Goal: Information Seeking & Learning: Learn about a topic

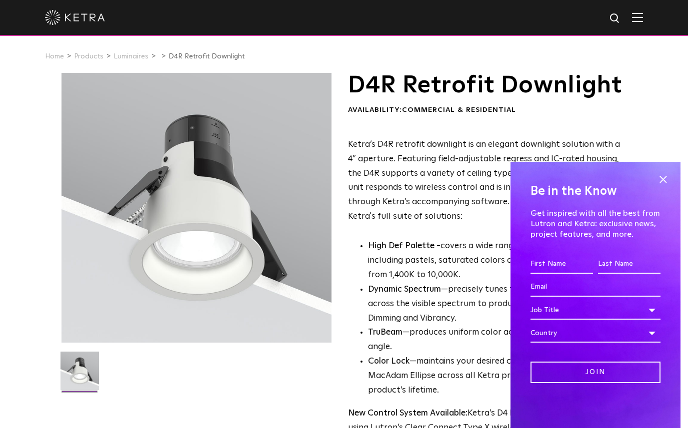
click at [666, 177] on span at bounding box center [662, 179] width 15 height 15
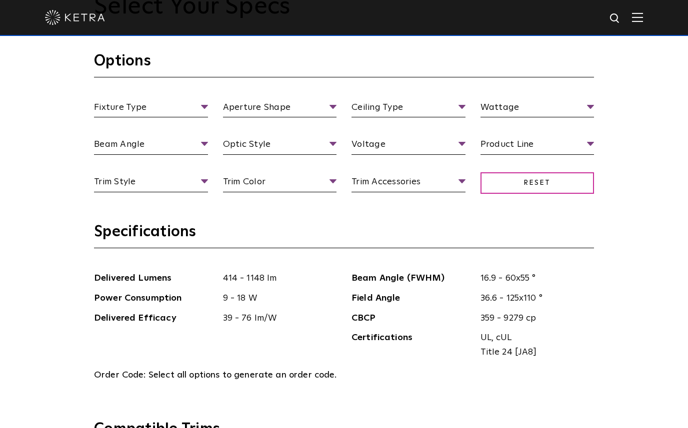
scroll to position [992, 0]
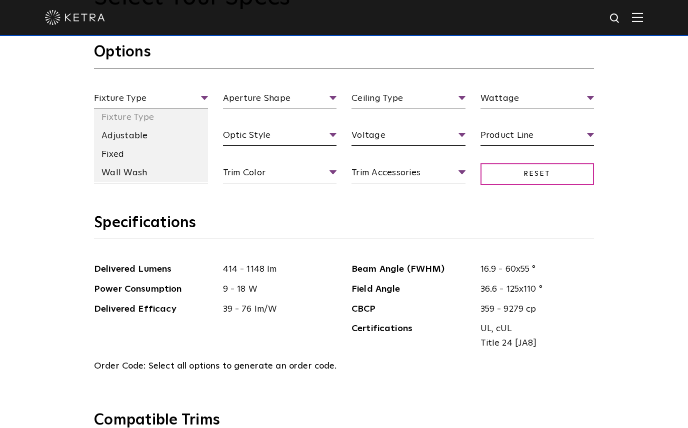
click at [135, 182] on li "Wall Wash" at bounding box center [151, 173] width 114 height 18
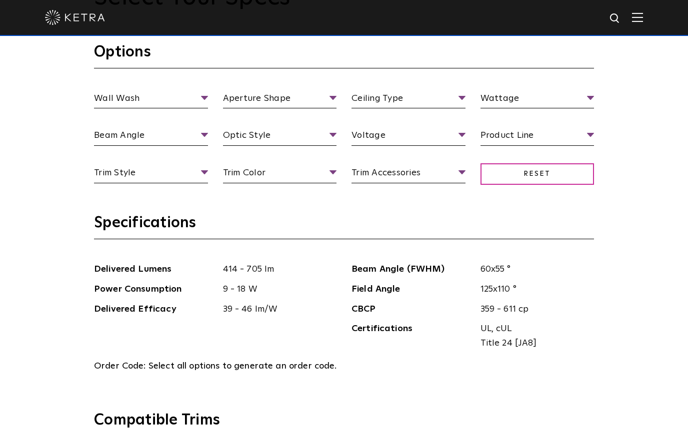
click at [567, 185] on span "Reset" at bounding box center [537, 173] width 114 height 21
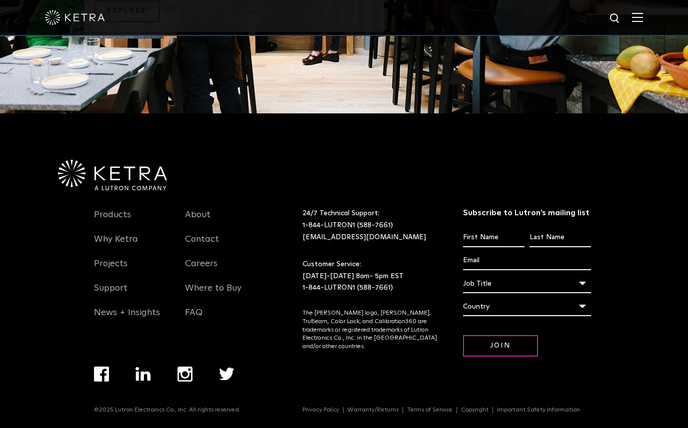
scroll to position [2137, 0]
click at [116, 233] on link "Products" at bounding box center [112, 221] width 37 height 23
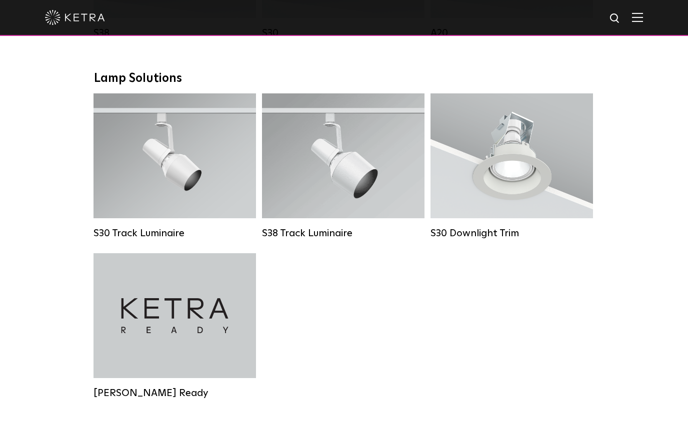
scroll to position [807, 0]
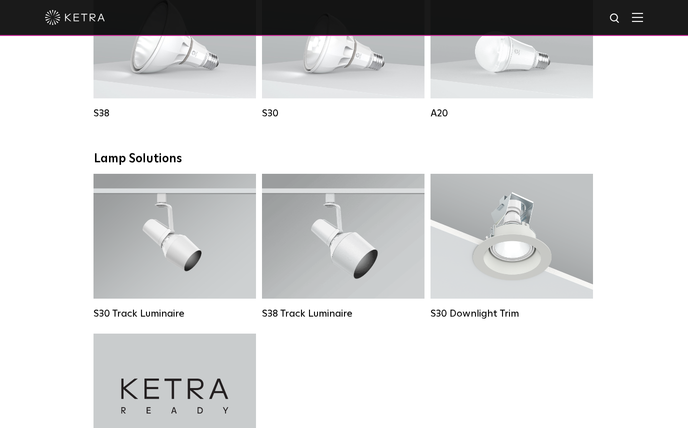
click at [170, 246] on div "Lumen Output: 1100 Colors: White / Black Beam Angles: 15° / 25° / 40° / 60° / 9…" at bounding box center [174, 236] width 129 height 63
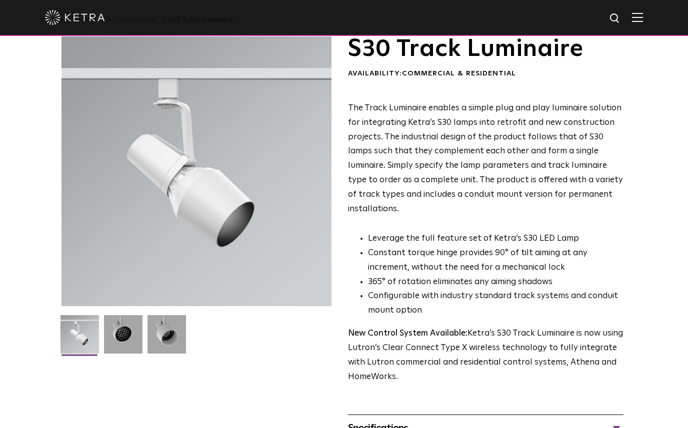
scroll to position [32, 0]
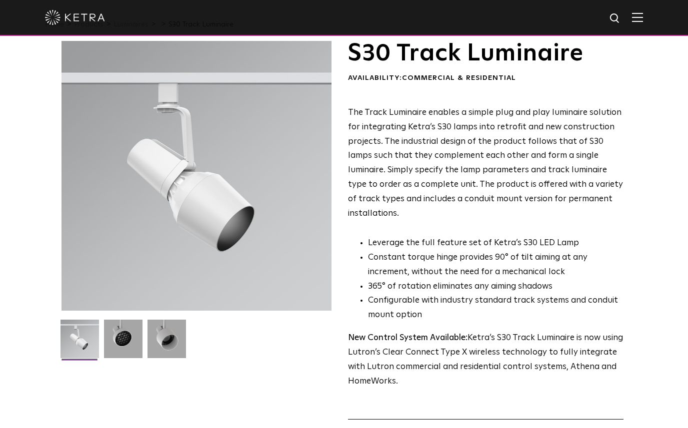
click at [125, 347] on img at bounding box center [123, 343] width 38 height 46
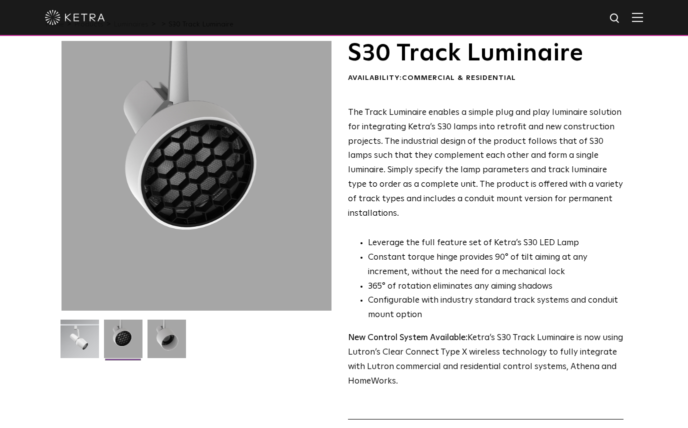
click at [164, 333] on img at bounding box center [166, 343] width 38 height 46
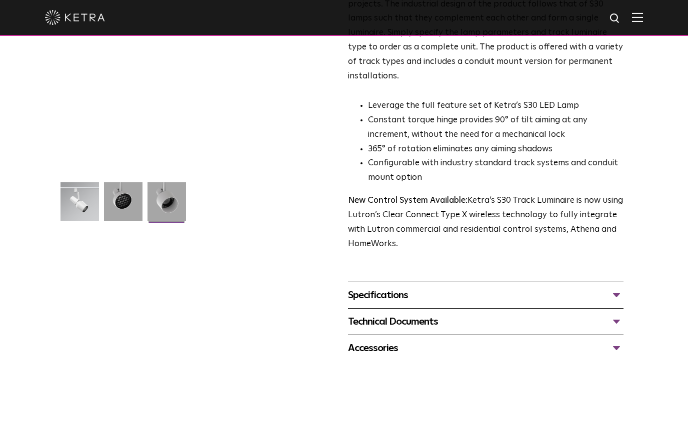
scroll to position [192, 0]
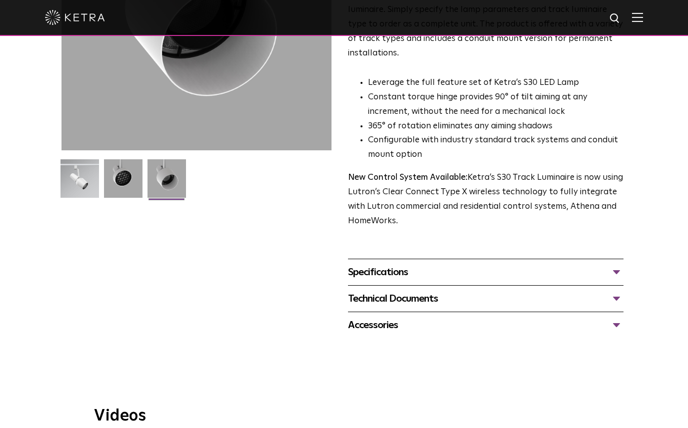
click at [612, 264] on div "Specifications" at bounding box center [485, 272] width 275 height 16
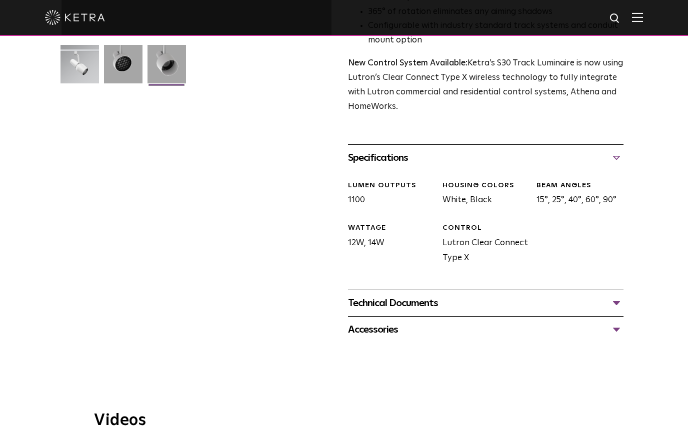
scroll to position [307, 0]
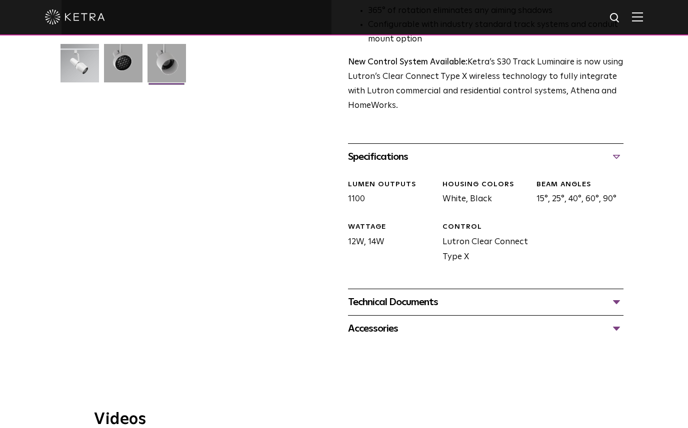
click at [616, 295] on div "Technical Documents" at bounding box center [485, 303] width 275 height 16
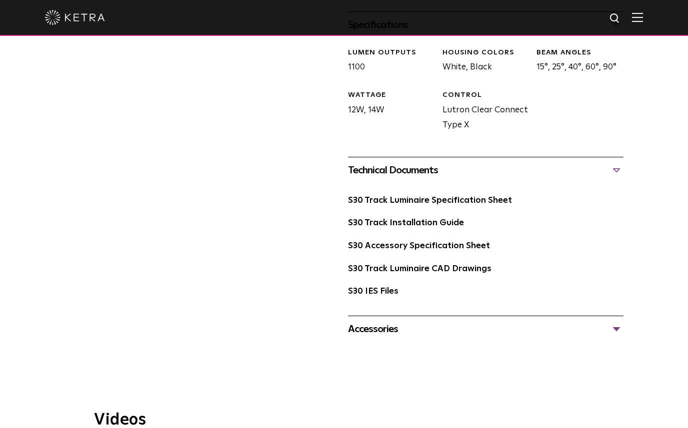
scroll to position [428, 0]
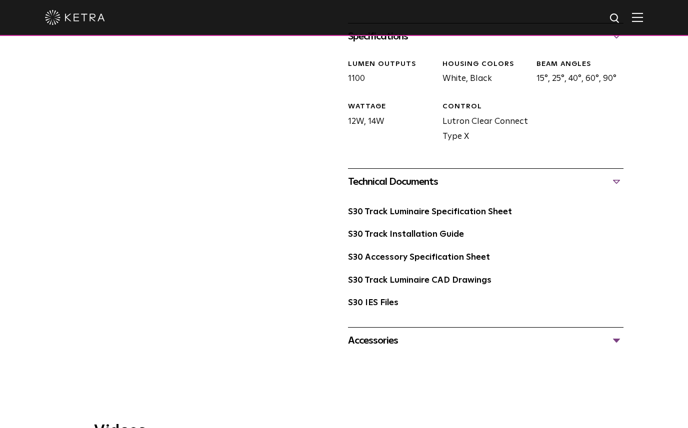
click at [487, 208] on link "S30 Track Luminaire Specification Sheet" at bounding box center [430, 212] width 164 height 8
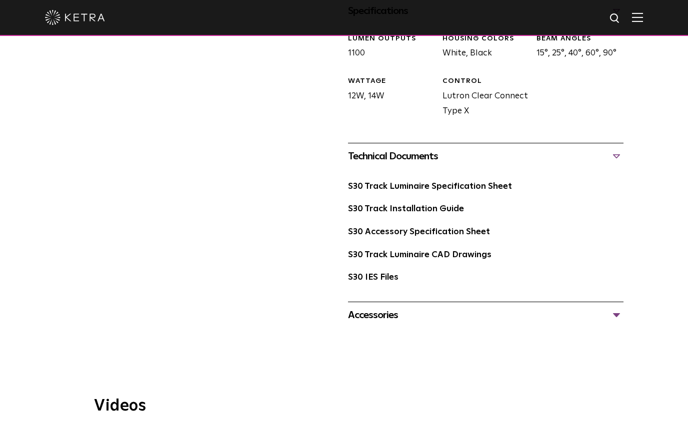
scroll to position [453, 0]
click at [366, 205] on link "S30 Track Installation Guide" at bounding box center [406, 209] width 116 height 8
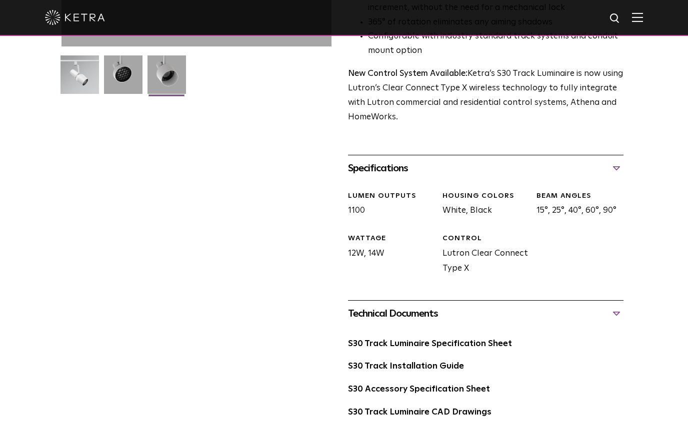
scroll to position [278, 0]
